Goal: Task Accomplishment & Management: Complete application form

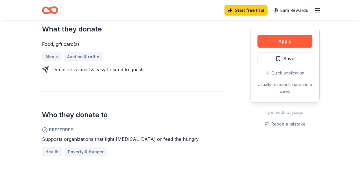
scroll to position [251, 0]
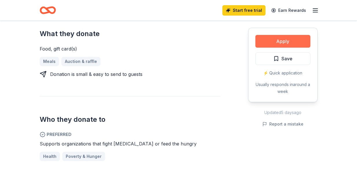
click at [285, 41] on button "Apply" at bounding box center [282, 41] width 55 height 13
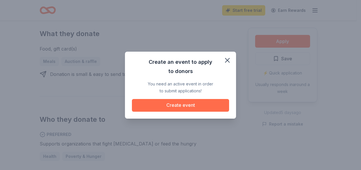
click at [181, 107] on button "Create event" at bounding box center [180, 105] width 97 height 13
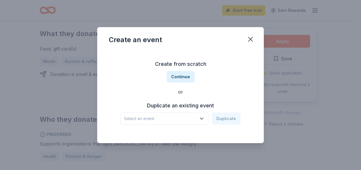
click at [202, 120] on icon "button" at bounding box center [202, 119] width 6 height 6
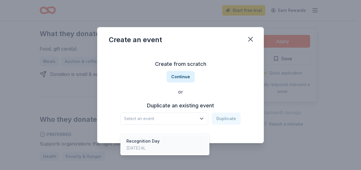
click at [161, 142] on div "Recognition Day May 15, 2025 · AL" at bounding box center [165, 145] width 86 height 19
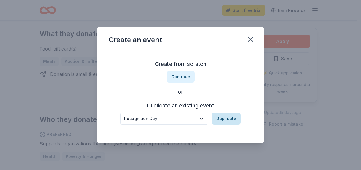
click at [232, 118] on button "Duplicate" at bounding box center [226, 119] width 29 height 12
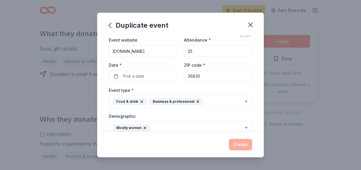
scroll to position [19, 0]
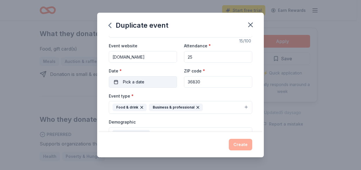
click at [115, 84] on button "Pick a date" at bounding box center [143, 82] width 68 height 12
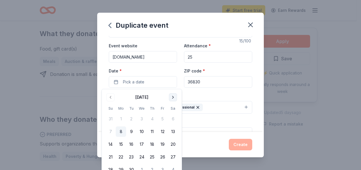
click at [171, 97] on button "Go to next month" at bounding box center [173, 97] width 8 height 8
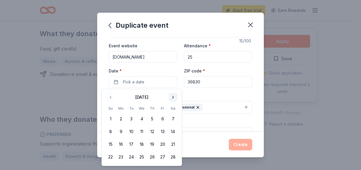
click at [171, 97] on button "Go to next month" at bounding box center [173, 97] width 8 height 8
click at [152, 146] on button "14" at bounding box center [152, 145] width 10 height 10
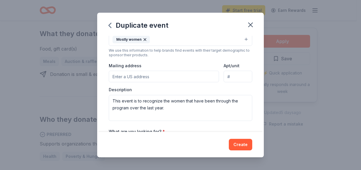
scroll to position [118, 0]
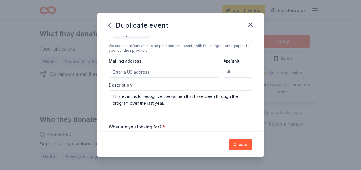
click at [163, 74] on input "Mailing address" at bounding box center [164, 72] width 110 height 12
type input "635 Lee County Road 265, Cusseta, AL, 36852"
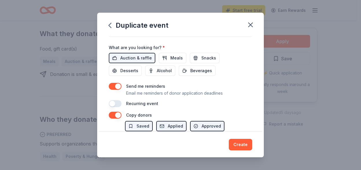
scroll to position [214, 0]
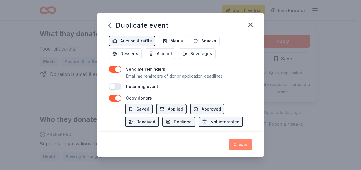
click at [240, 146] on button "Create" at bounding box center [240, 145] width 23 height 12
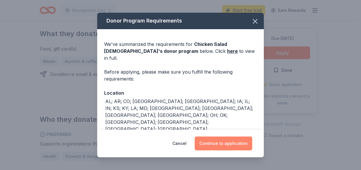
click at [222, 142] on button "Continue to application" at bounding box center [224, 144] width 58 height 14
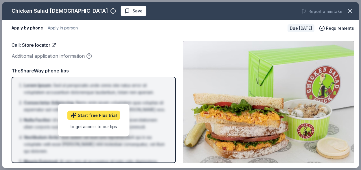
click at [101, 115] on link "Start free Plus trial" at bounding box center [93, 115] width 53 height 9
click at [88, 127] on div "to get access to our tips" at bounding box center [93, 127] width 53 height 6
click at [114, 42] on div "Call : Store locator" at bounding box center [94, 45] width 164 height 8
click at [133, 12] on span "Save" at bounding box center [138, 11] width 10 height 7
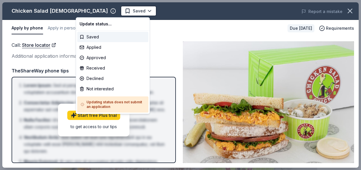
click at [176, 32] on html "Recognition Day Saved Apply Due in 218 days Share Chicken Salad Chick New appro…" at bounding box center [180, 85] width 361 height 170
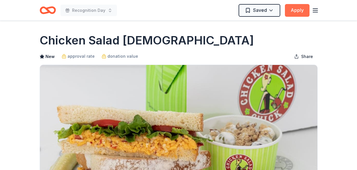
click at [299, 9] on button "Apply" at bounding box center [297, 10] width 25 height 13
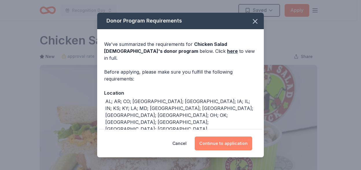
click at [223, 143] on button "Continue to application" at bounding box center [224, 144] width 58 height 14
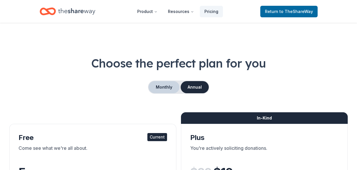
click at [165, 89] on button "Monthly" at bounding box center [163, 87] width 31 height 12
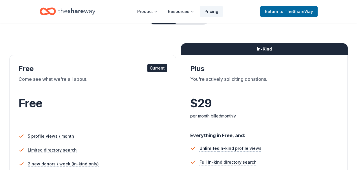
scroll to position [34, 0]
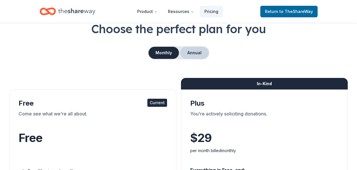
click at [198, 54] on button "Annual" at bounding box center [194, 53] width 29 height 12
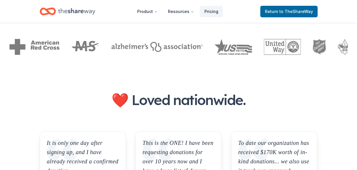
scroll to position [0, 0]
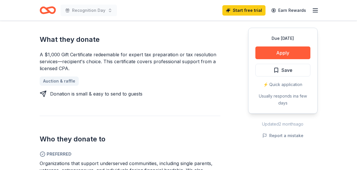
scroll to position [124, 0]
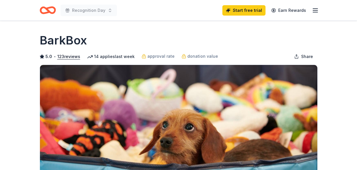
click at [248, 47] on div "BarkBox" at bounding box center [179, 40] width 278 height 16
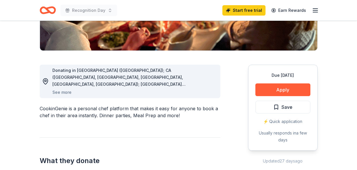
scroll to position [127, 0]
